Goal: Find specific page/section: Find specific page/section

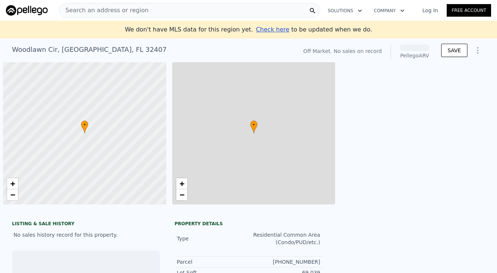
scroll to position [0, 3]
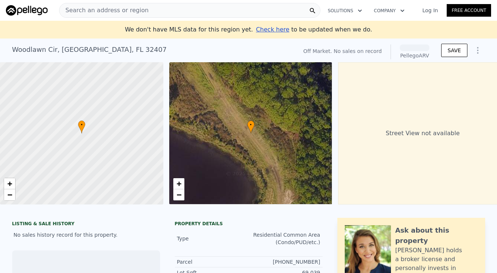
click at [118, 6] on span "Search an address or region" at bounding box center [104, 10] width 89 height 9
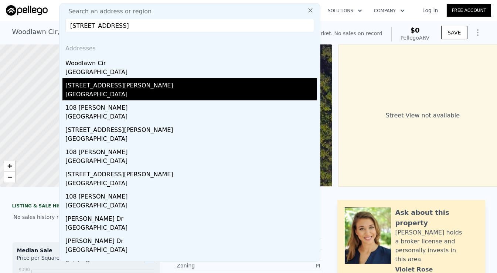
type input "[STREET_ADDRESS]"
click at [104, 92] on div "[GEOGRAPHIC_DATA]" at bounding box center [191, 95] width 252 height 10
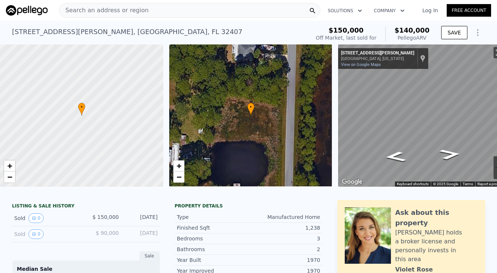
click at [146, 10] on div "Search an address or region" at bounding box center [189, 10] width 261 height 15
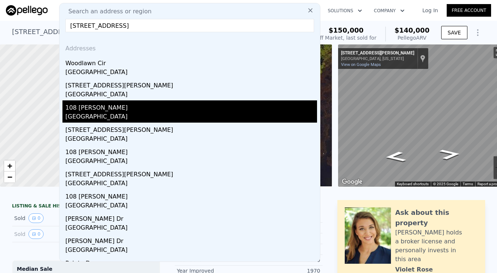
type input "[STREET_ADDRESS]"
click at [158, 116] on div "[GEOGRAPHIC_DATA]" at bounding box center [191, 117] width 252 height 10
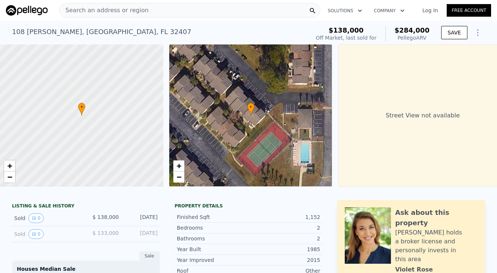
click at [163, 7] on div "Search an address or region" at bounding box center [189, 10] width 261 height 15
